Goal: Task Accomplishment & Management: Complete application form

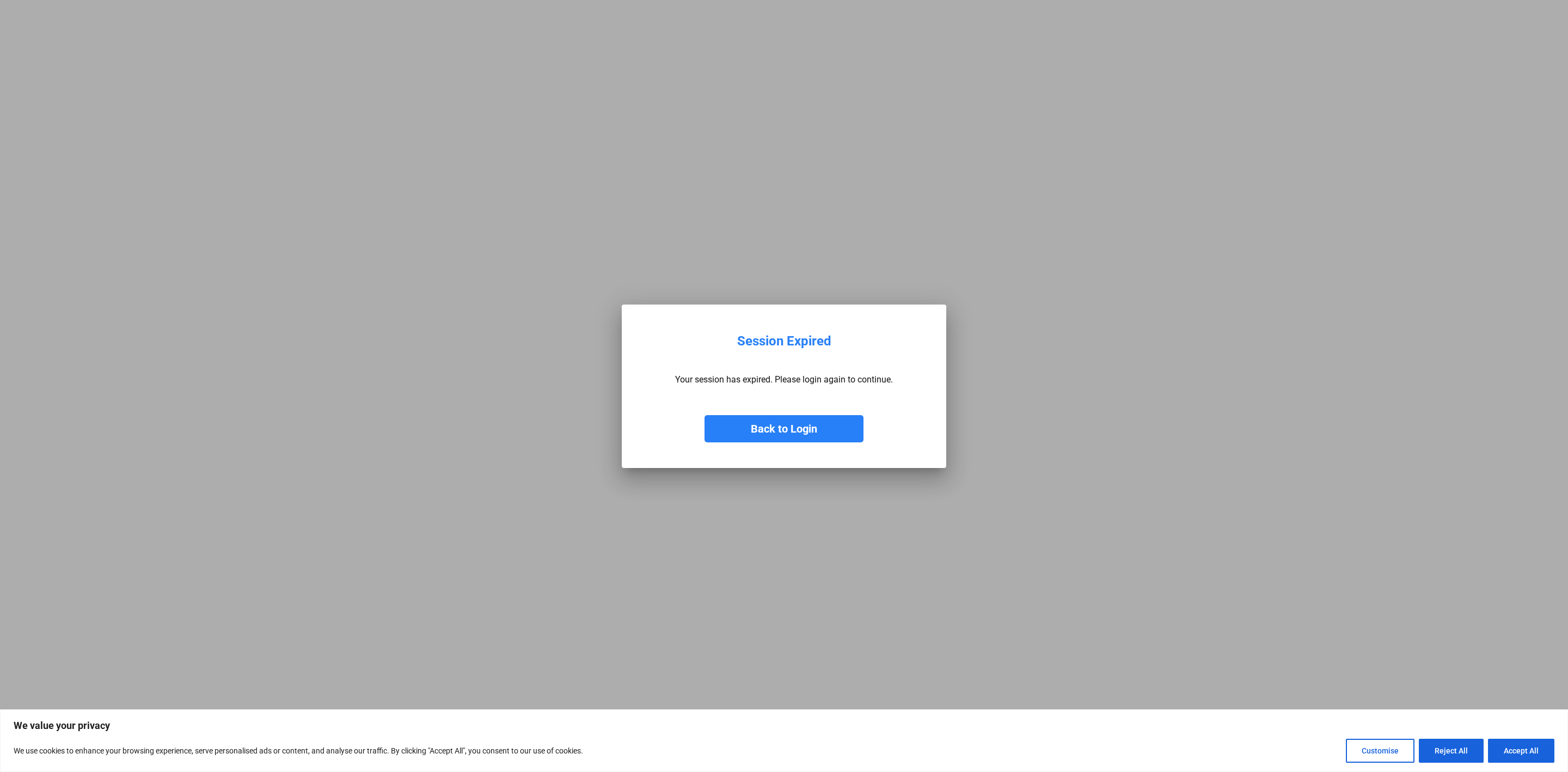
click at [795, 437] on button "Back to Login" at bounding box center [784, 429] width 159 height 28
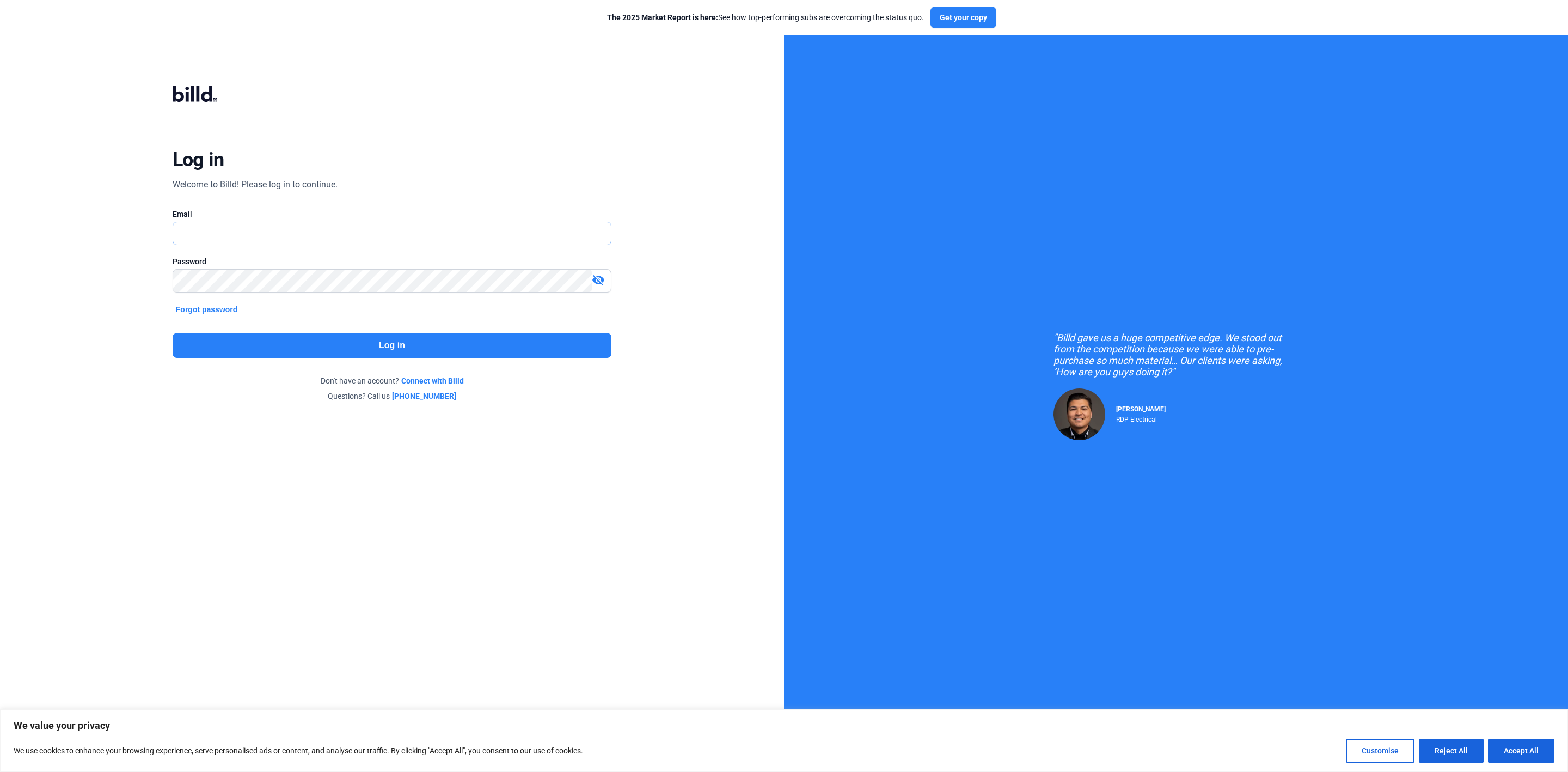
type input "[PERSON_NAME][EMAIL_ADDRESS][DOMAIN_NAME]"
click at [265, 354] on button "Log in" at bounding box center [392, 345] width 439 height 25
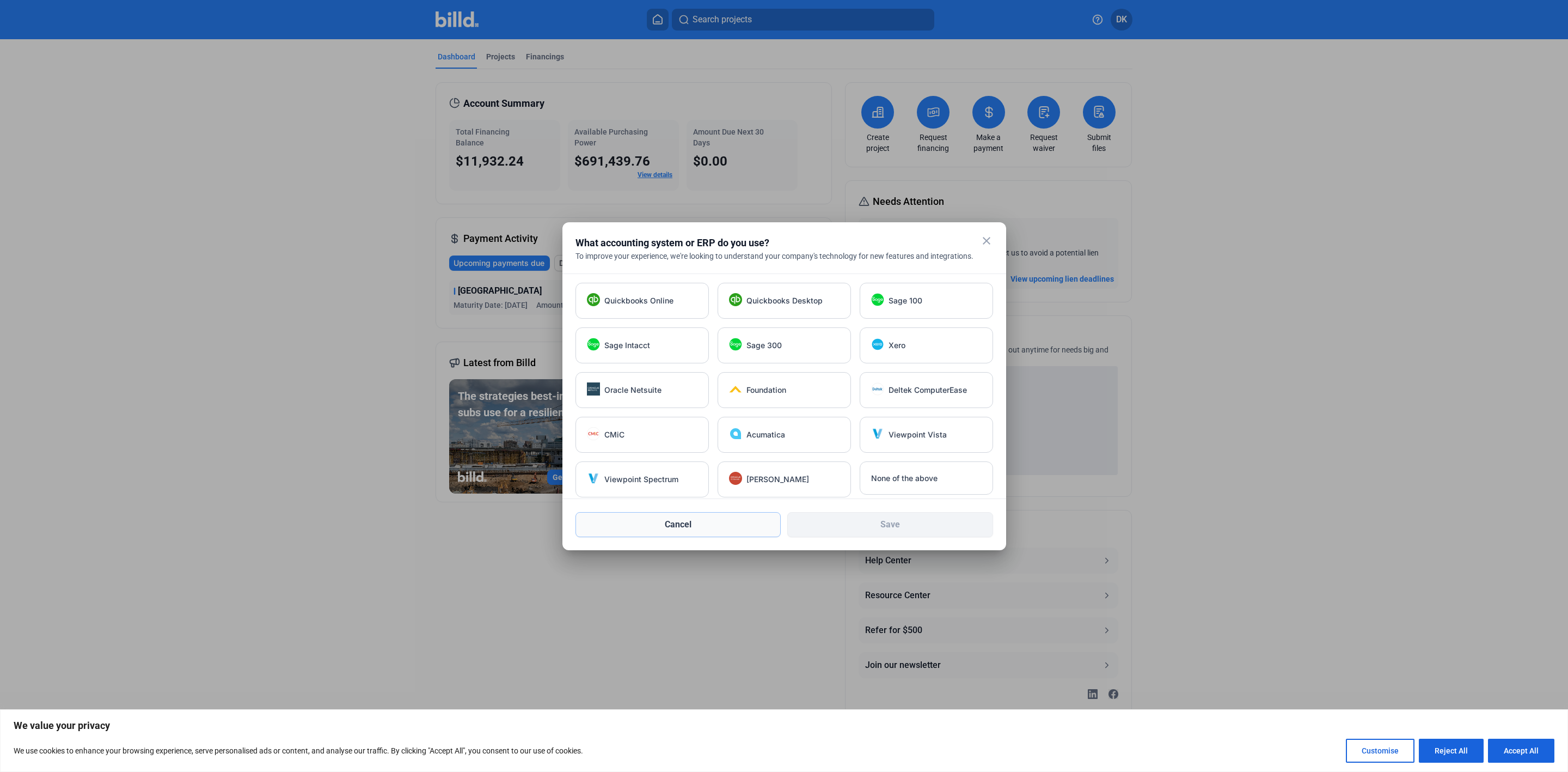
click at [708, 521] on button "Cancel" at bounding box center [678, 524] width 206 height 25
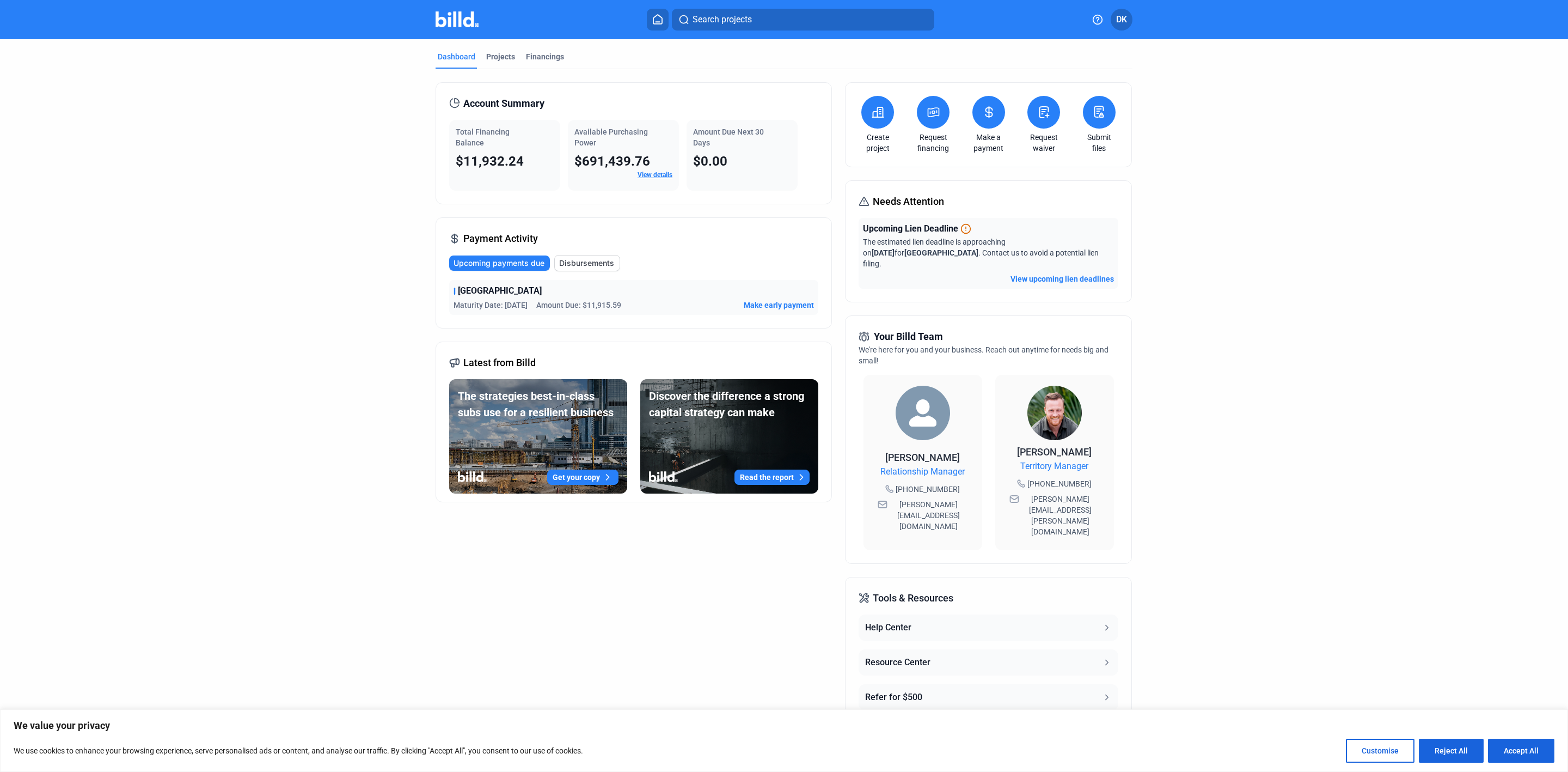
click at [1038, 111] on icon at bounding box center [1044, 112] width 13 height 13
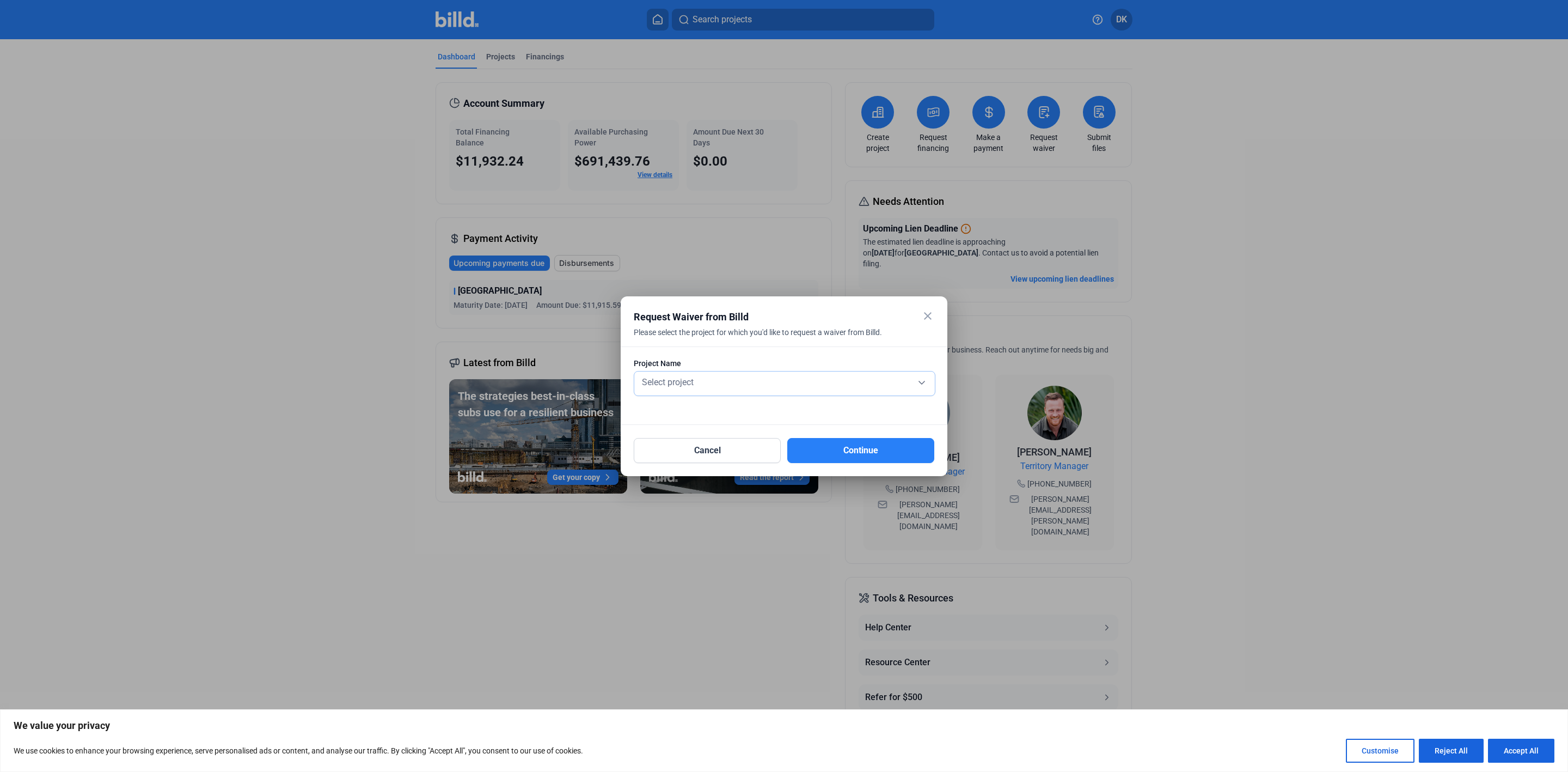
click at [680, 384] on span "Select project" at bounding box center [668, 382] width 52 height 10
click at [681, 404] on span "[GEOGRAPHIC_DATA]" at bounding box center [681, 400] width 82 height 10
click at [876, 455] on button "Continue" at bounding box center [861, 450] width 147 height 25
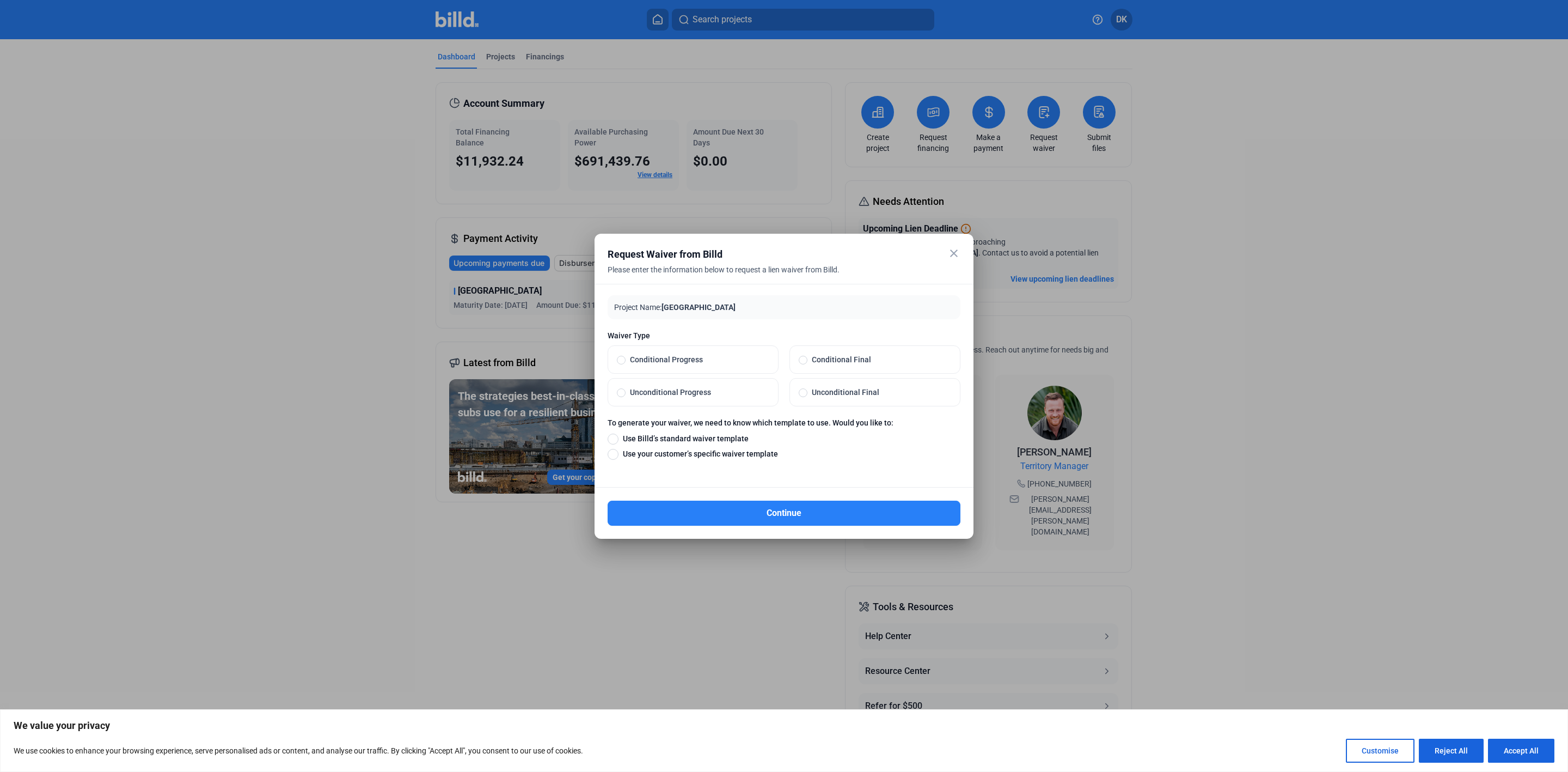
click at [666, 360] on span "Conditional Progress" at bounding box center [697, 359] width 144 height 11
click at [625, 360] on input "Conditional Progress" at bounding box center [621, 359] width 8 height 10
radio input "true"
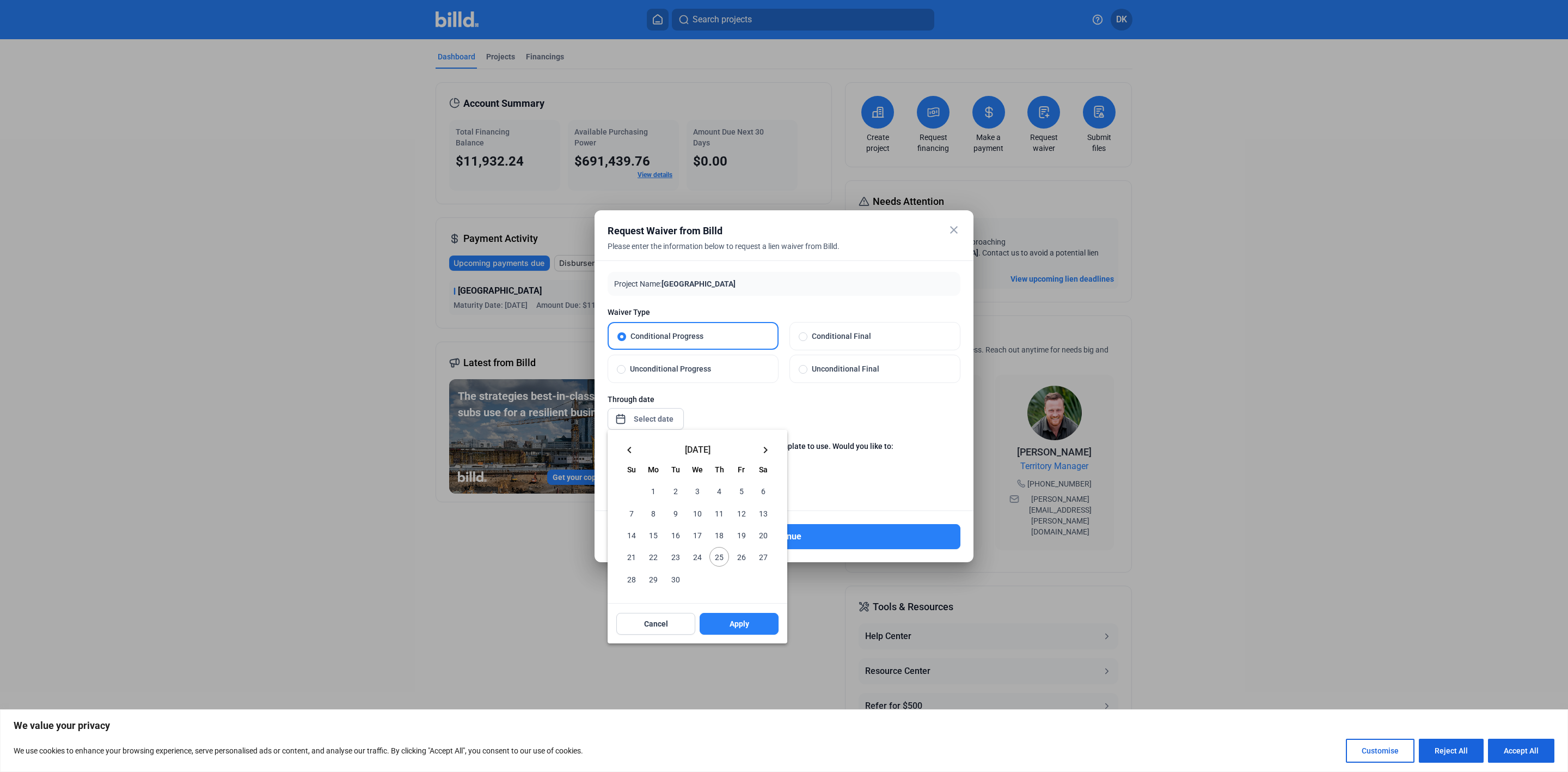
click at [658, 414] on div "close Request Waiver from Billd Please enter the information below to request a…" at bounding box center [784, 386] width 1568 height 772
click at [630, 448] on mat-icon "keyboard_arrow_left" at bounding box center [630, 450] width 13 height 13
click at [716, 579] on span "31" at bounding box center [719, 578] width 19 height 19
click at [733, 625] on span "Apply" at bounding box center [739, 623] width 19 height 11
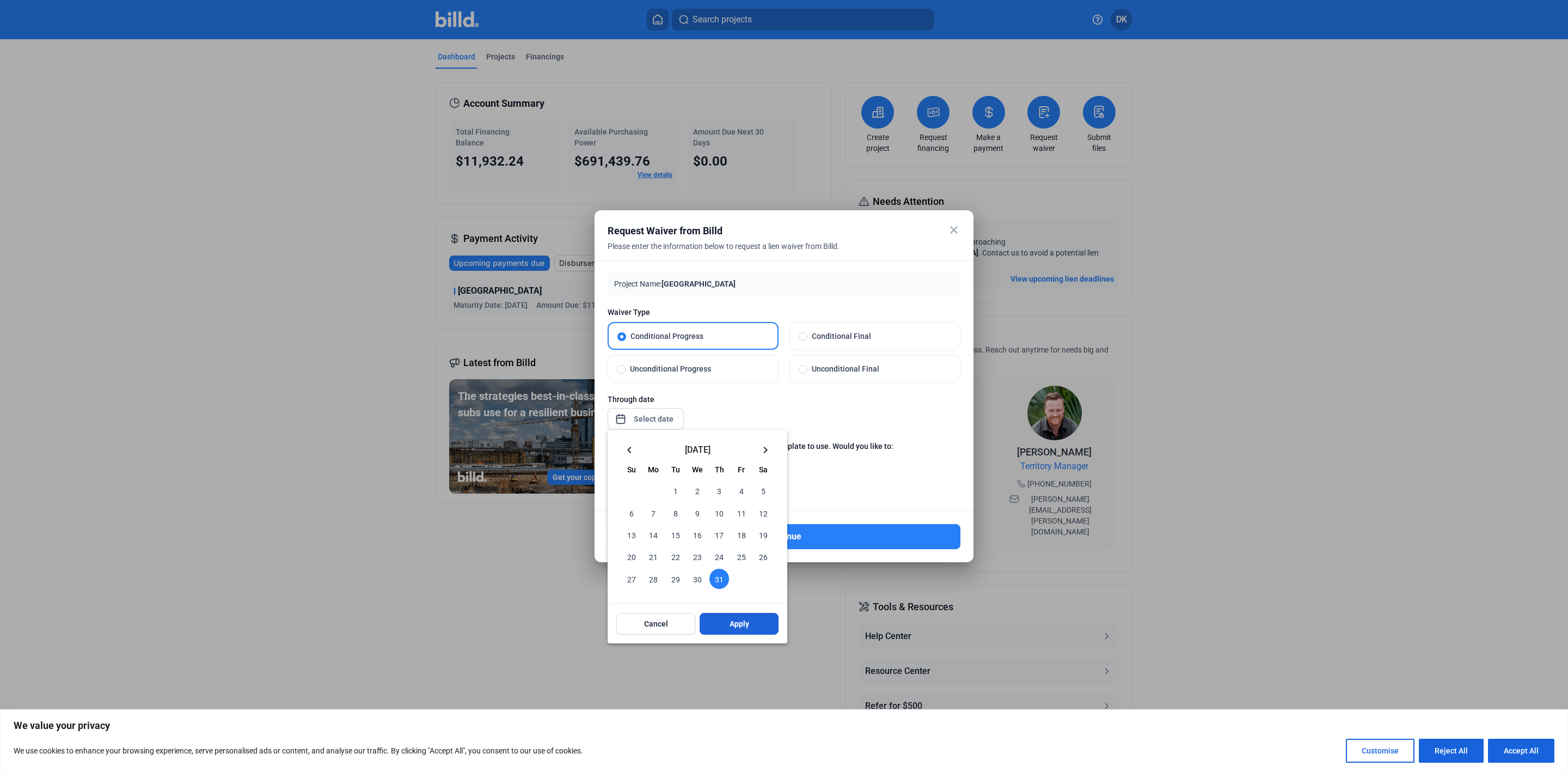
type input "[DATE]"
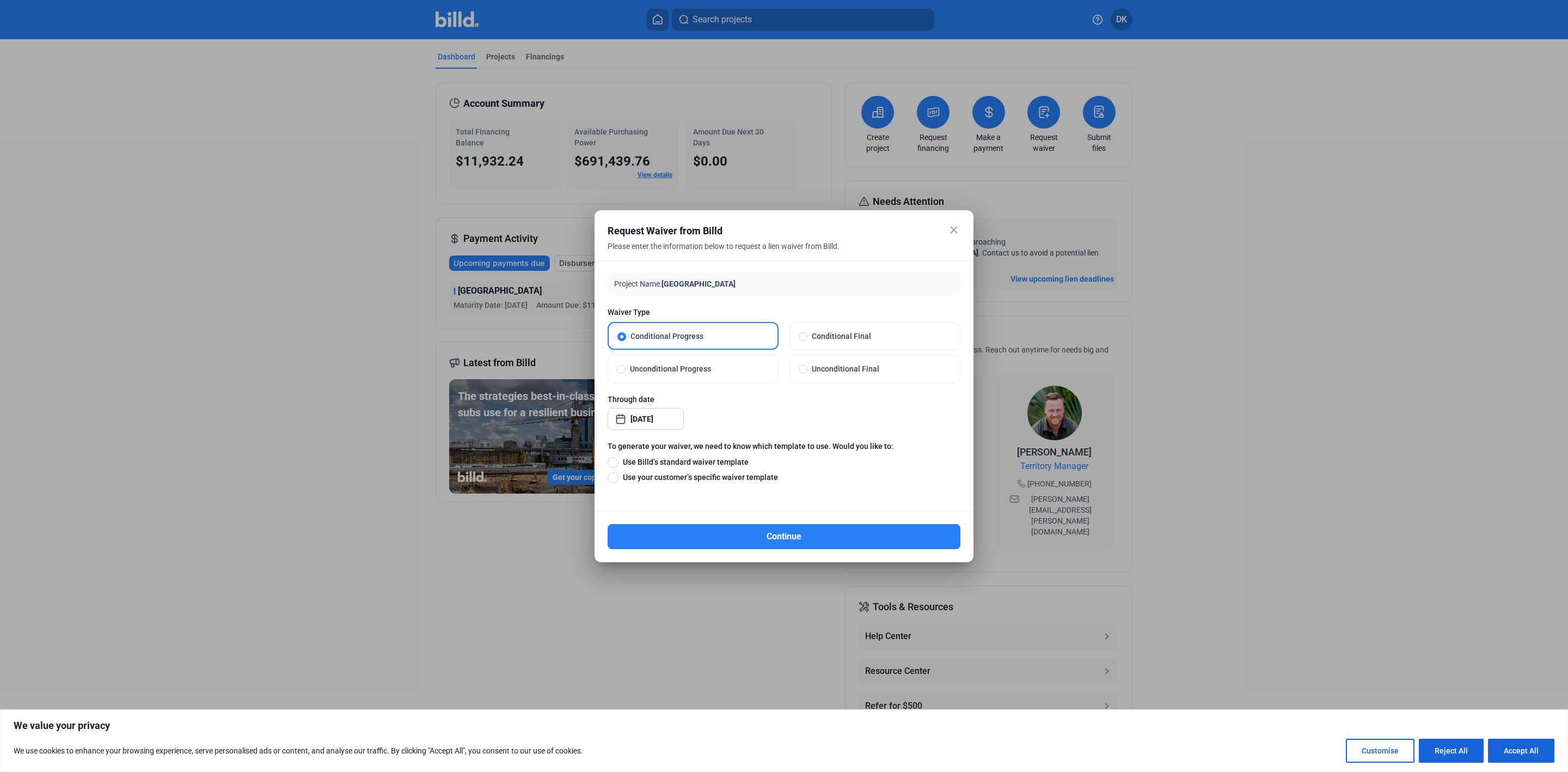
click at [609, 461] on span at bounding box center [613, 462] width 11 height 11
click at [609, 461] on input "Use Billd’s standard waiver template" at bounding box center [613, 461] width 11 height 12
radio input "true"
click at [738, 530] on button "Continue" at bounding box center [784, 537] width 352 height 25
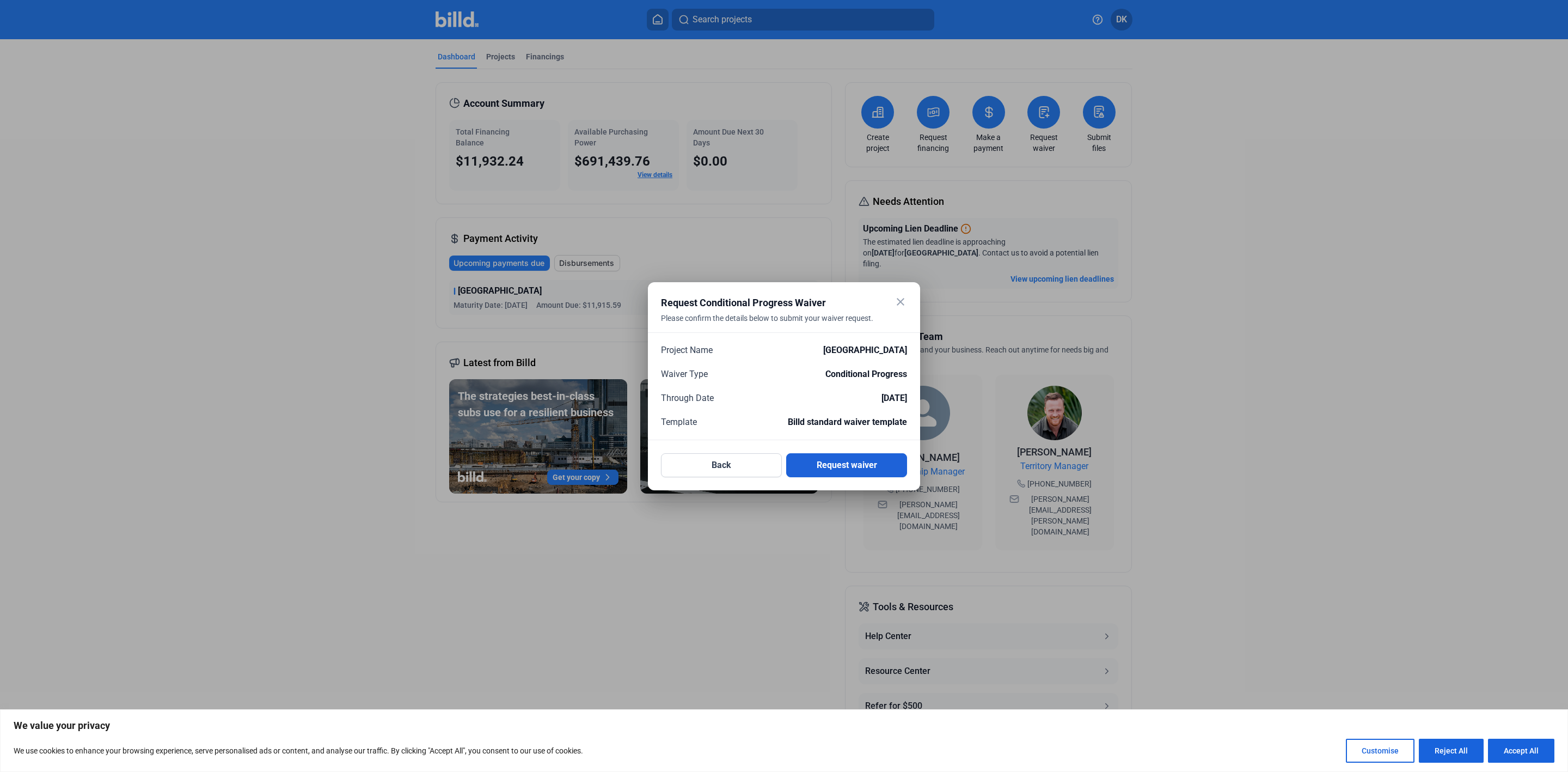
click at [825, 460] on button "Request waiver" at bounding box center [846, 465] width 121 height 24
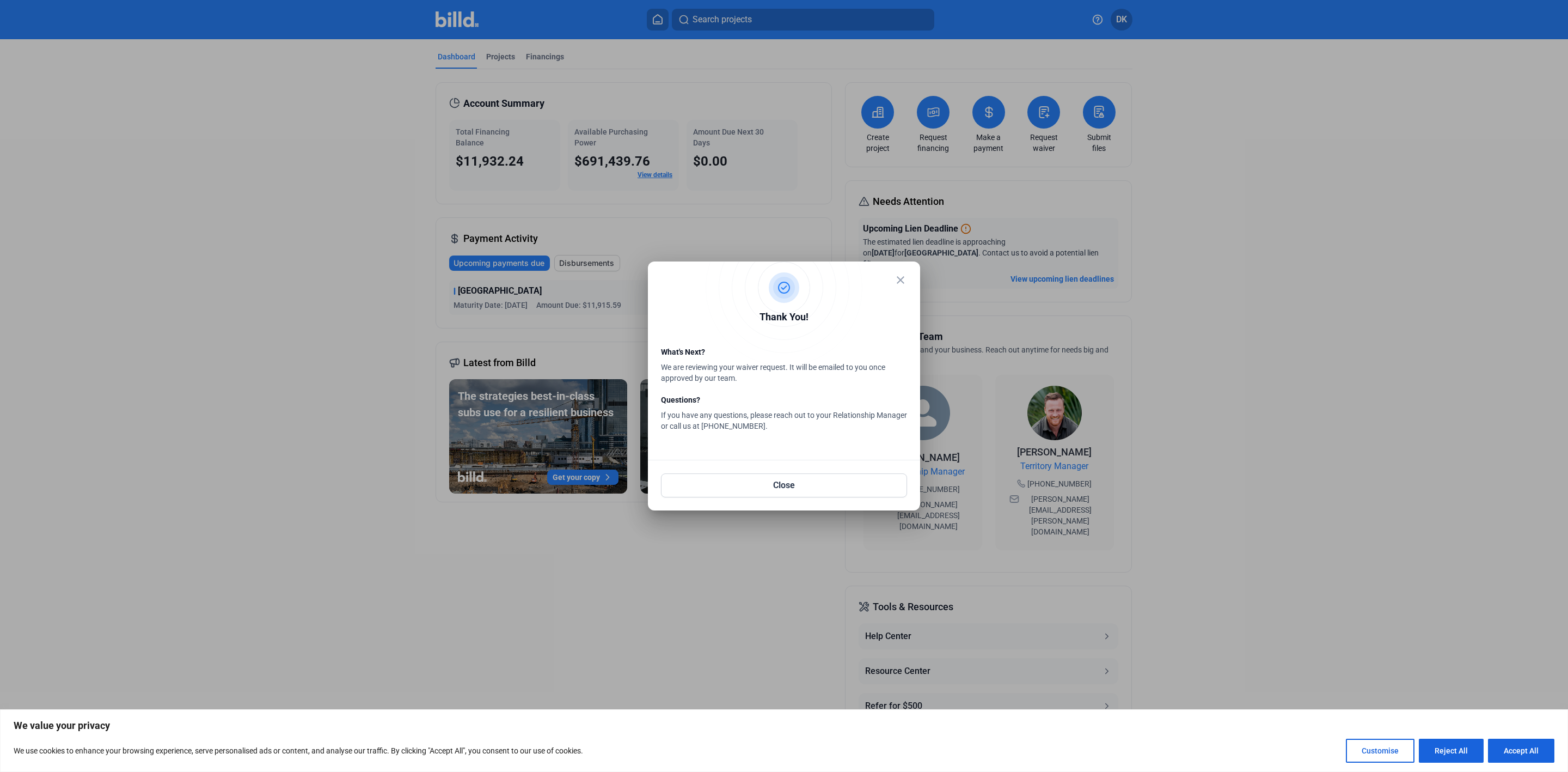
click at [909, 271] on mat-dialog-container "close Thank You! What's Next? We are reviewing your waiver request. It will be …" at bounding box center [784, 385] width 272 height 249
click at [902, 275] on mat-icon "close" at bounding box center [901, 280] width 13 height 13
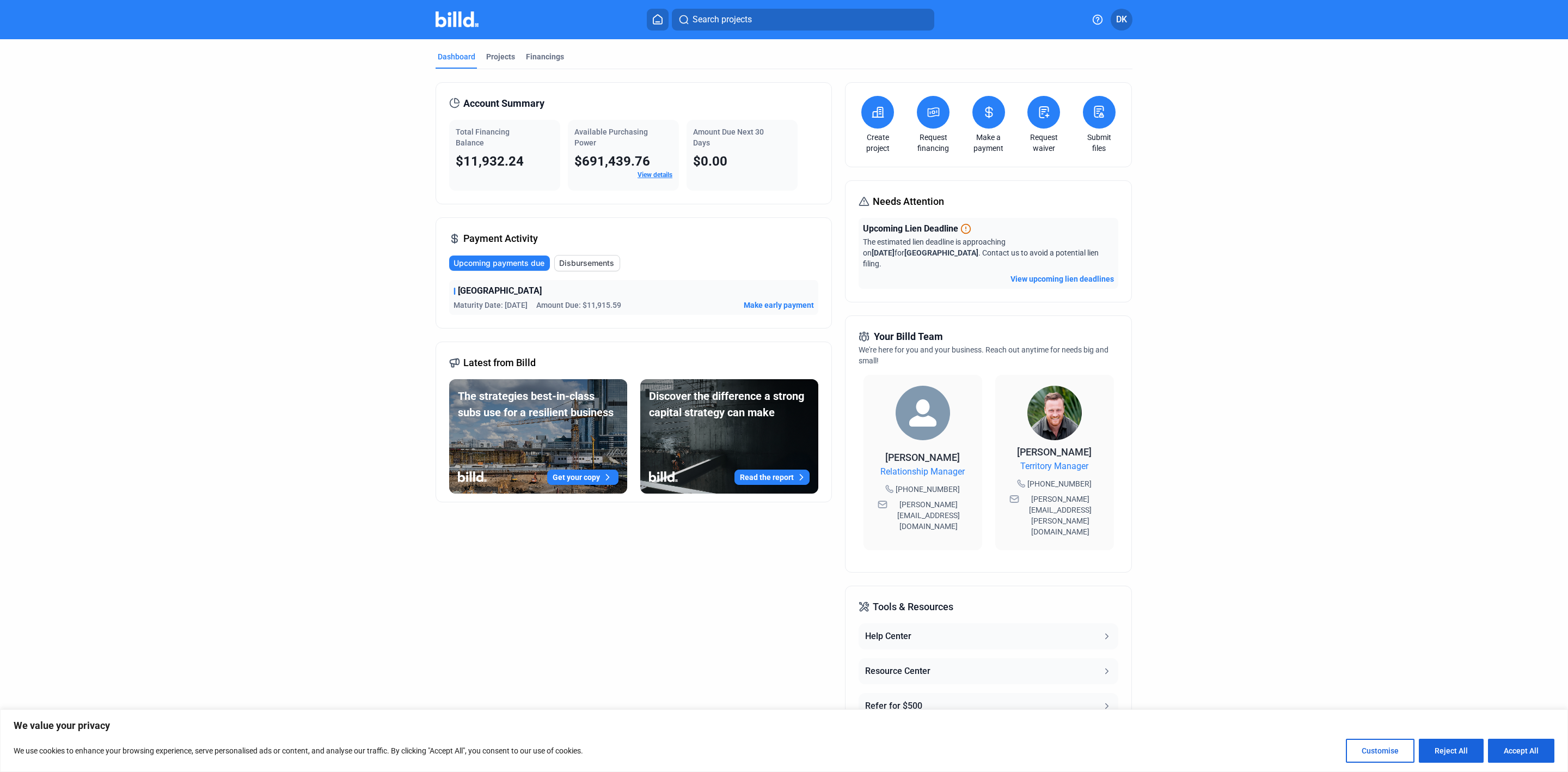
drag, startPoint x: 964, startPoint y: 497, endPoint x: 893, endPoint y: 497, distance: 71.0
click at [893, 497] on div "[PERSON_NAME] Relationship Manager [PHONE_NUMBER] [PERSON_NAME][EMAIL_ADDRESS][…" at bounding box center [923, 461] width 119 height 175
copy span "[PERSON_NAME][EMAIL_ADDRESS][DOMAIN_NAME]"
